Goal: Complete application form: Complete application form

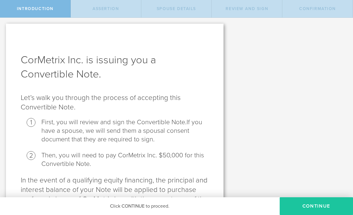
click at [311, 204] on button "Continue" at bounding box center [316, 206] width 73 height 18
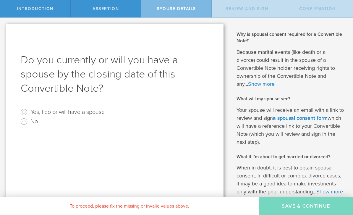
click at [24, 112] on input "Yes, I do or will have a spouse" at bounding box center [23, 111] width 9 height 9
click at [90, 111] on label "Yes, I do or will have a spouse" at bounding box center [67, 111] width 74 height 9
radio input "true"
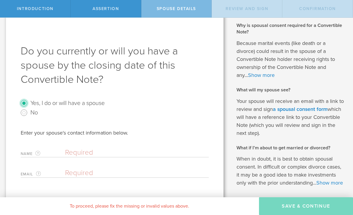
scroll to position [19, 0]
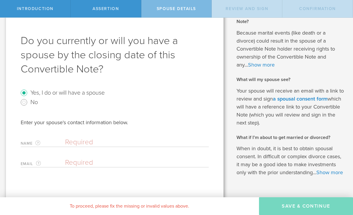
click at [132, 144] on input "text" at bounding box center [135, 142] width 141 height 9
click at [142, 139] on input "[PERSON_NAME]" at bounding box center [135, 142] width 141 height 9
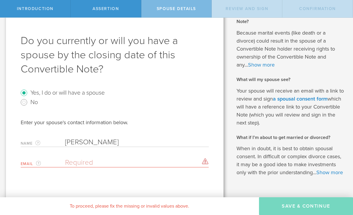
type input "[PERSON_NAME]"
click at [157, 164] on input "email" at bounding box center [135, 162] width 141 height 9
type input "[EMAIL_ADDRESS][DOMAIN_NAME]"
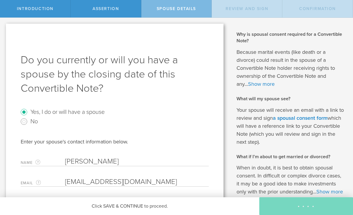
scroll to position [0, 0]
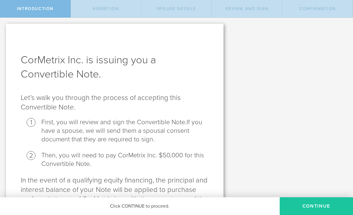
click at [312, 205] on button "Continue" at bounding box center [316, 206] width 73 height 18
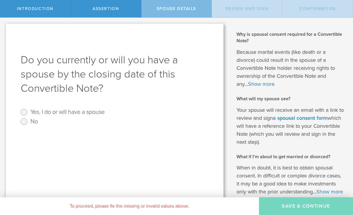
radio input "true"
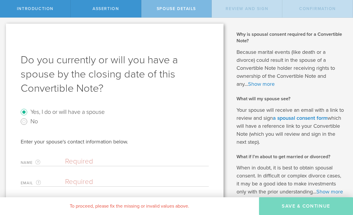
click at [119, 160] on input "text" at bounding box center [135, 161] width 141 height 9
type input "[PERSON_NAME]"
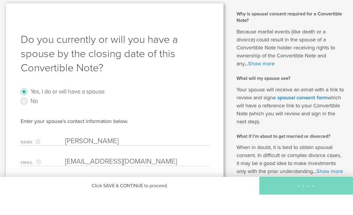
type input "jmwatters@mac.com"
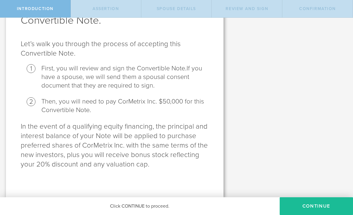
scroll to position [54, 0]
click at [323, 205] on button "Continue" at bounding box center [316, 206] width 73 height 18
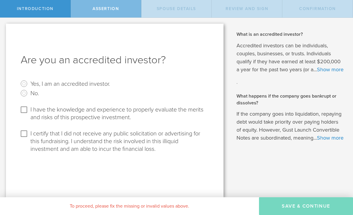
click at [25, 81] on input "Yes, I am an accredited investor." at bounding box center [23, 83] width 9 height 9
radio input "true"
click at [23, 107] on input "I have the knowledge and experience to properly evaluate the merits and risks o…" at bounding box center [23, 109] width 9 height 9
checkbox input "true"
click at [22, 138] on input "I certify that I did not receive any public solicitation or advertising for thi…" at bounding box center [23, 133] width 9 height 9
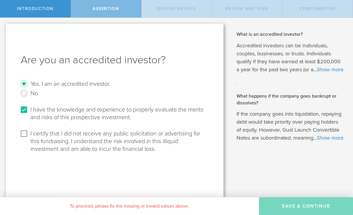
checkbox input "true"
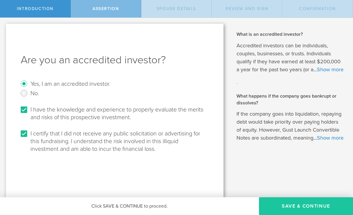
click at [304, 207] on button "Save & Continue" at bounding box center [306, 206] width 94 height 18
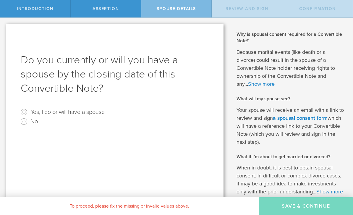
click at [22, 112] on input "Yes, I do or will have a spouse" at bounding box center [23, 111] width 9 height 9
radio input "true"
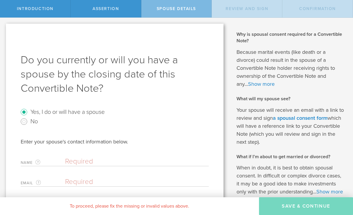
click at [131, 155] on div "Name The first and last name of your spouse. Clear" at bounding box center [115, 160] width 188 height 12
click at [143, 160] on input "text" at bounding box center [135, 161] width 141 height 9
type input "[PERSON_NAME]"
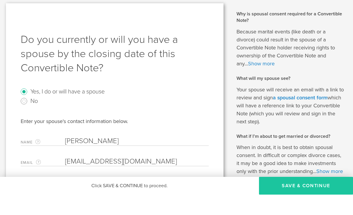
type input "crowes2@gmail.com"
click at [300, 197] on button "Save & Continue" at bounding box center [306, 206] width 94 height 18
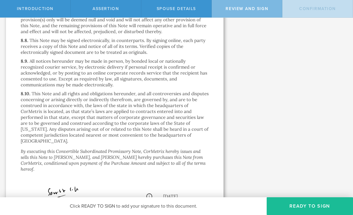
scroll to position [1951, 0]
click at [301, 202] on button "Ready to Sign" at bounding box center [310, 206] width 86 height 18
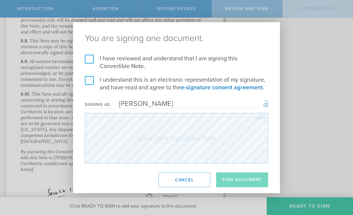
click at [92, 61] on label "I have reviewed and understand that I am signing this Convertible Note." at bounding box center [176, 62] width 183 height 15
click at [0, 0] on input "I have reviewed and understand that I am signing this Convertible Note." at bounding box center [0, 0] width 0 height 0
click at [86, 77] on label "I understand this is an electronic representation of my signature, and have rea…" at bounding box center [176, 83] width 183 height 15
click at [0, 0] on input "I understand this is an electronic representation of my signature, and have rea…" at bounding box center [0, 0] width 0 height 0
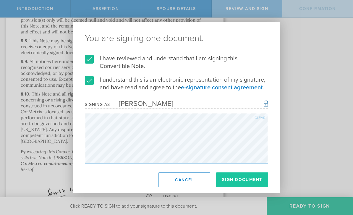
click at [244, 179] on button "Sign Document" at bounding box center [242, 179] width 52 height 15
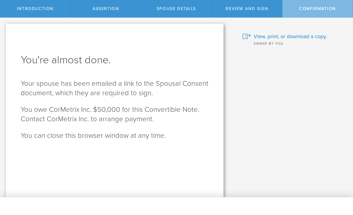
scroll to position [0, 0]
